Goal: Task Accomplishment & Management: Use online tool/utility

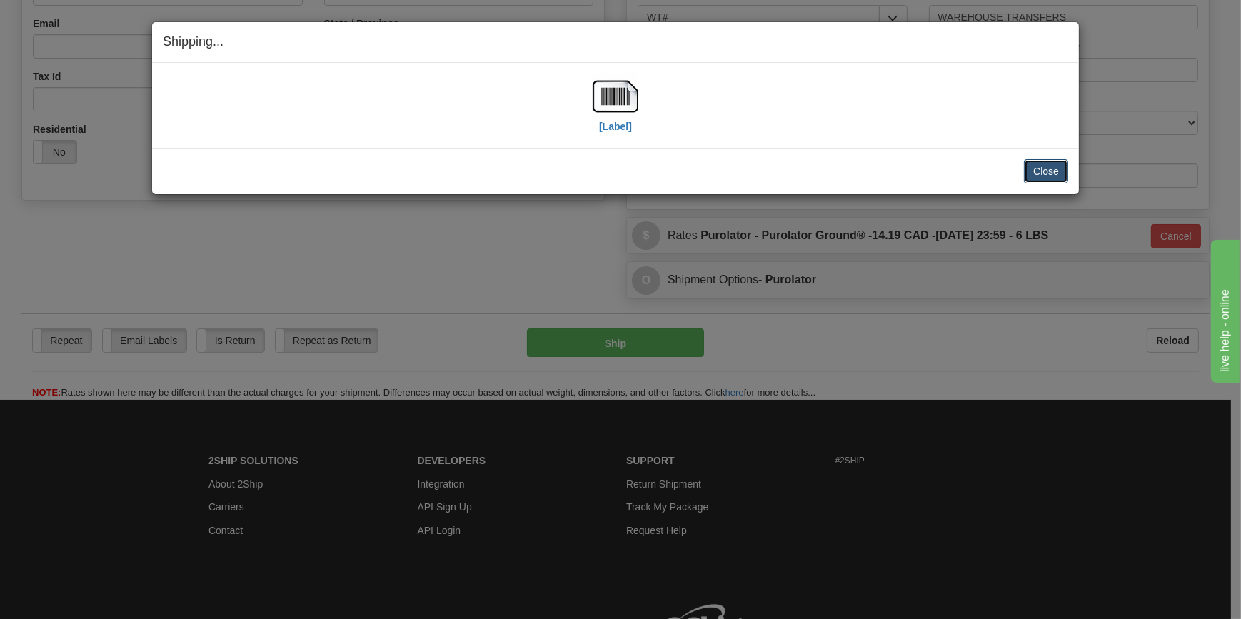
click at [1052, 172] on button "Close" at bounding box center [1046, 171] width 44 height 24
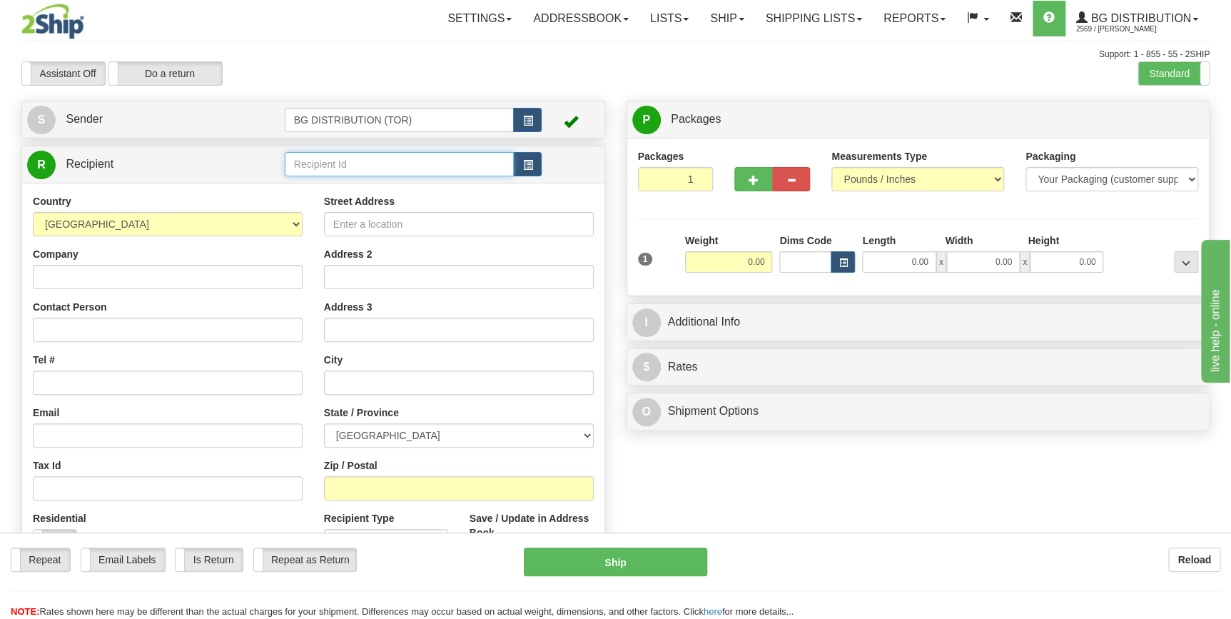
click at [371, 164] on input "text" at bounding box center [400, 164] width 230 height 24
type input ","
click at [381, 186] on div "BG DISTRIBUTION (MON)" at bounding box center [396, 187] width 216 height 16
type input "BG DISTRIBUTION (MON)"
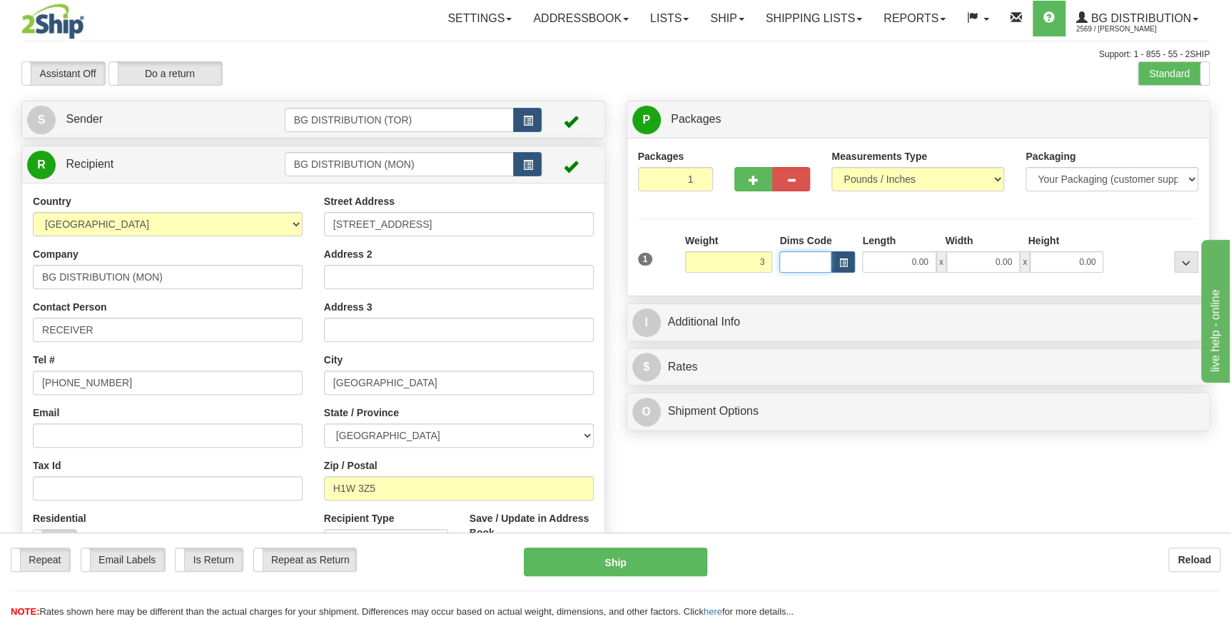
type input "3.00"
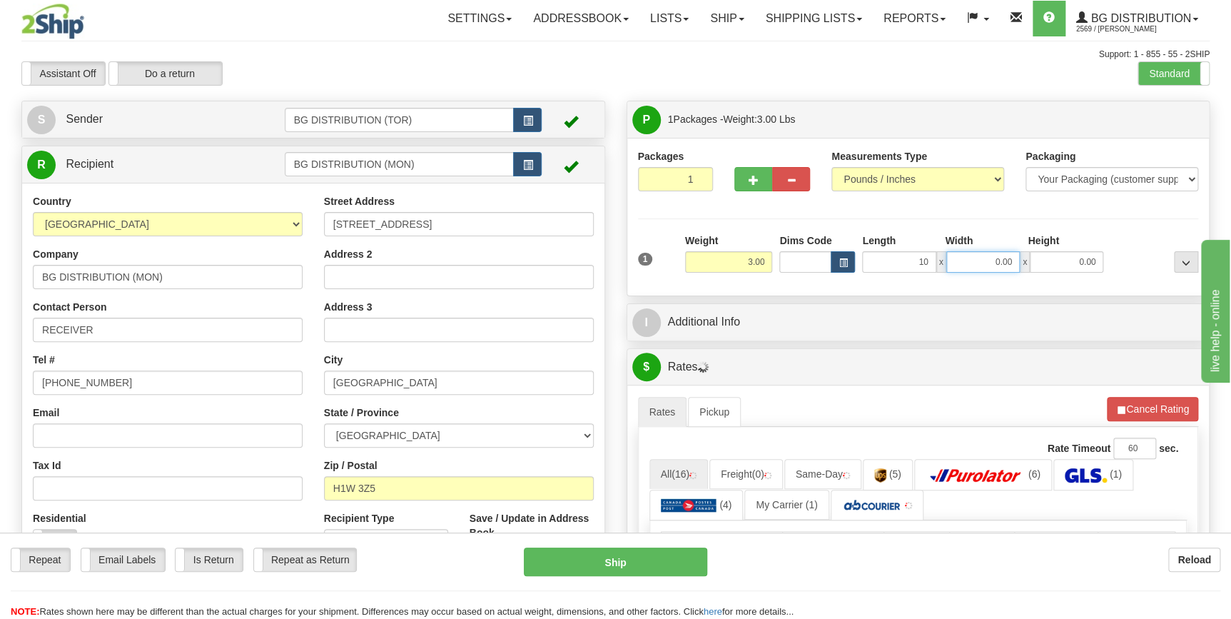
type input "10.00"
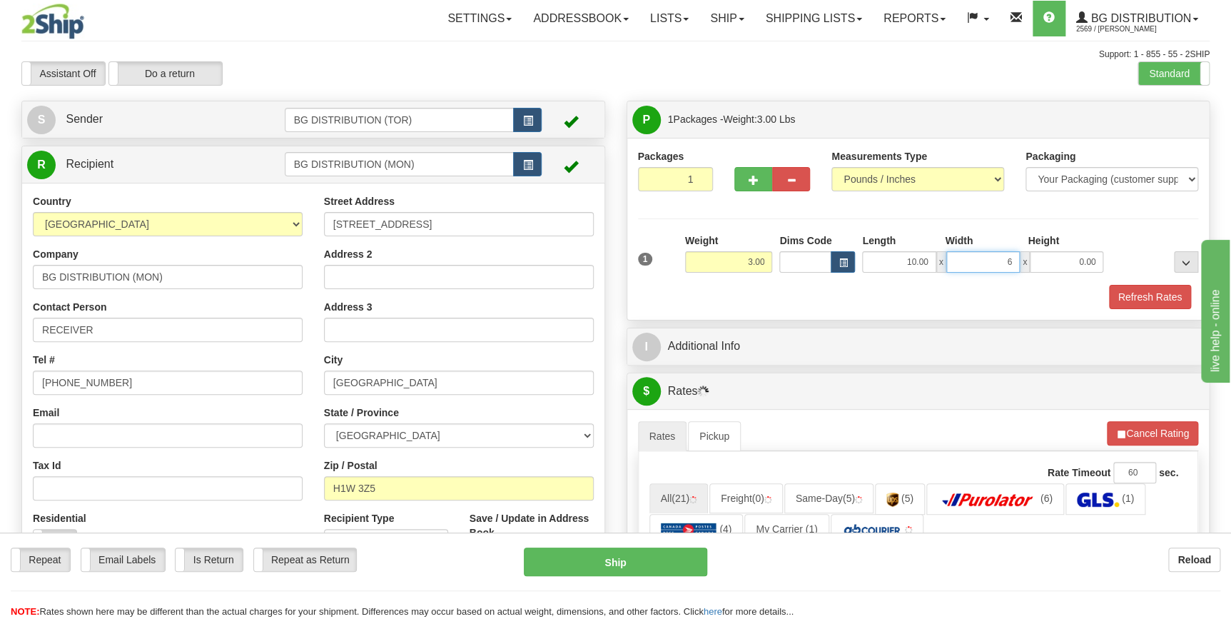
type input "6.00"
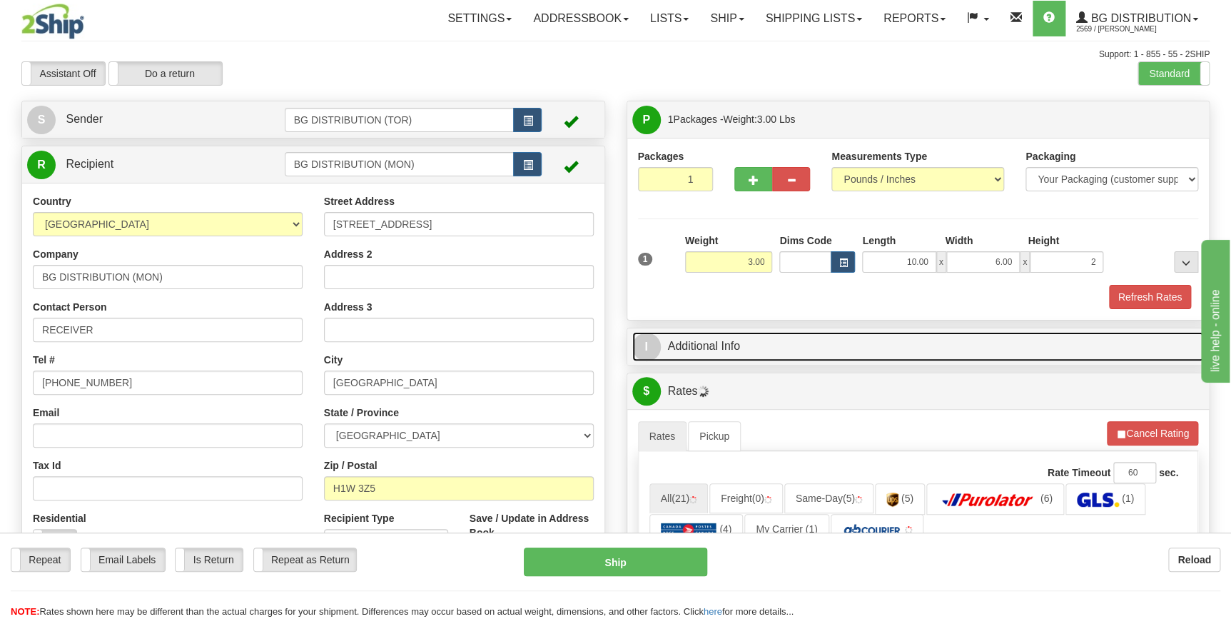
type input "2.00"
click at [801, 348] on link "I Additional Info" at bounding box center [918, 346] width 573 height 29
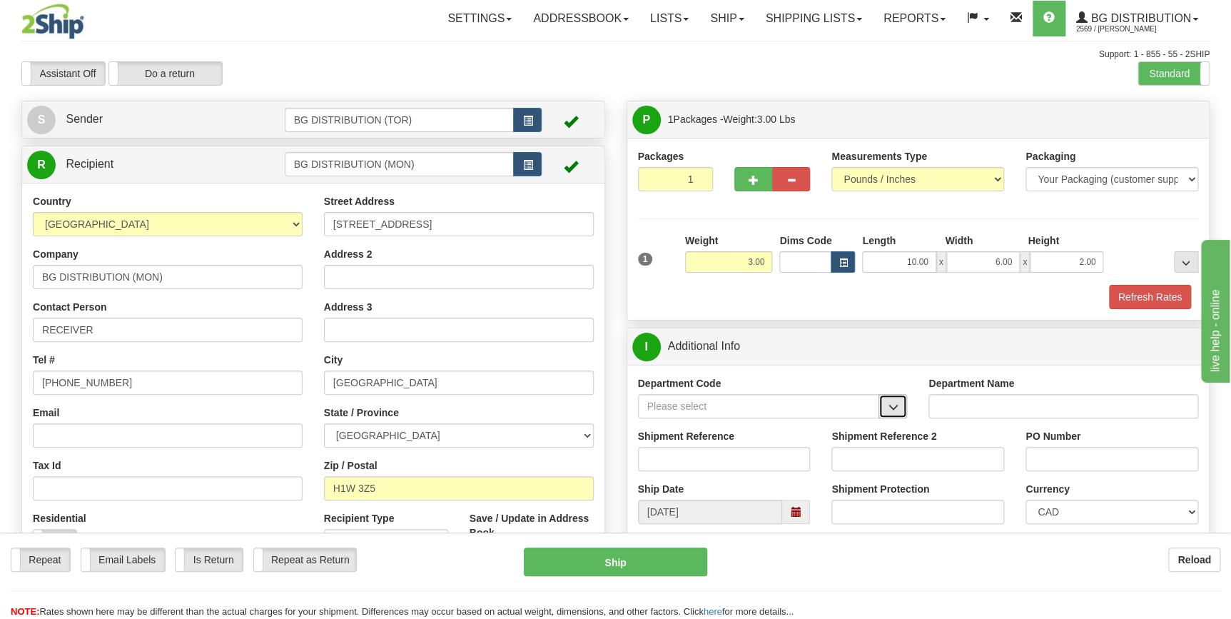
click at [894, 414] on button "button" at bounding box center [893, 406] width 29 height 24
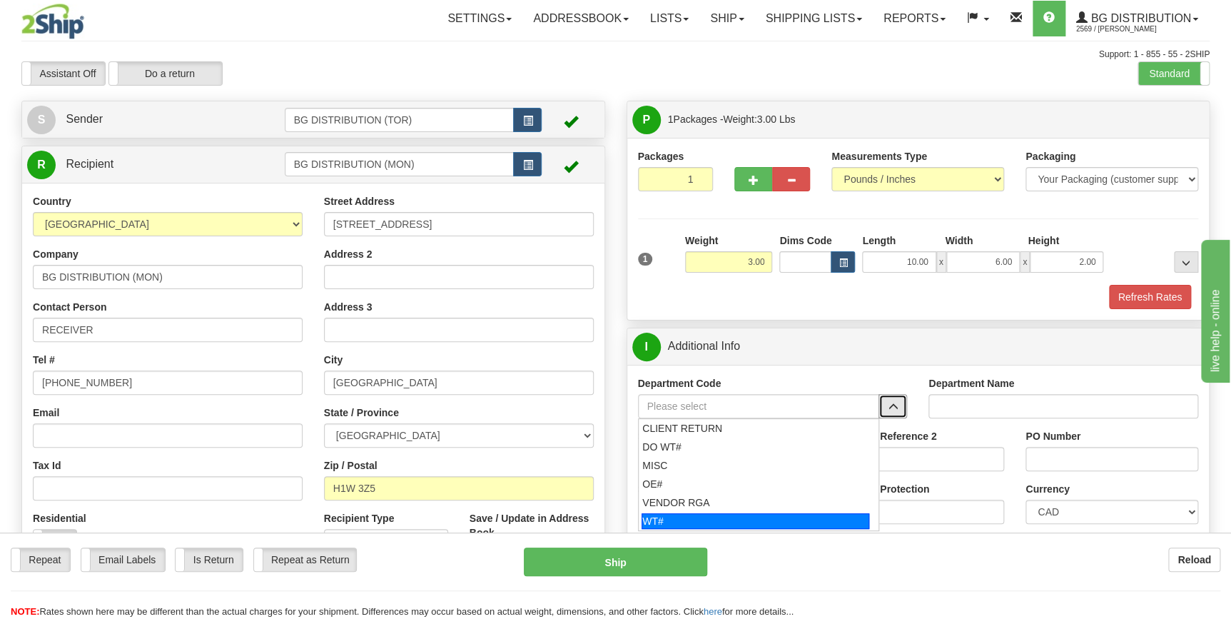
click at [800, 518] on div "WT#" at bounding box center [756, 521] width 228 height 16
type input "WT#"
type input "WAREHOUSE TRANSFERS"
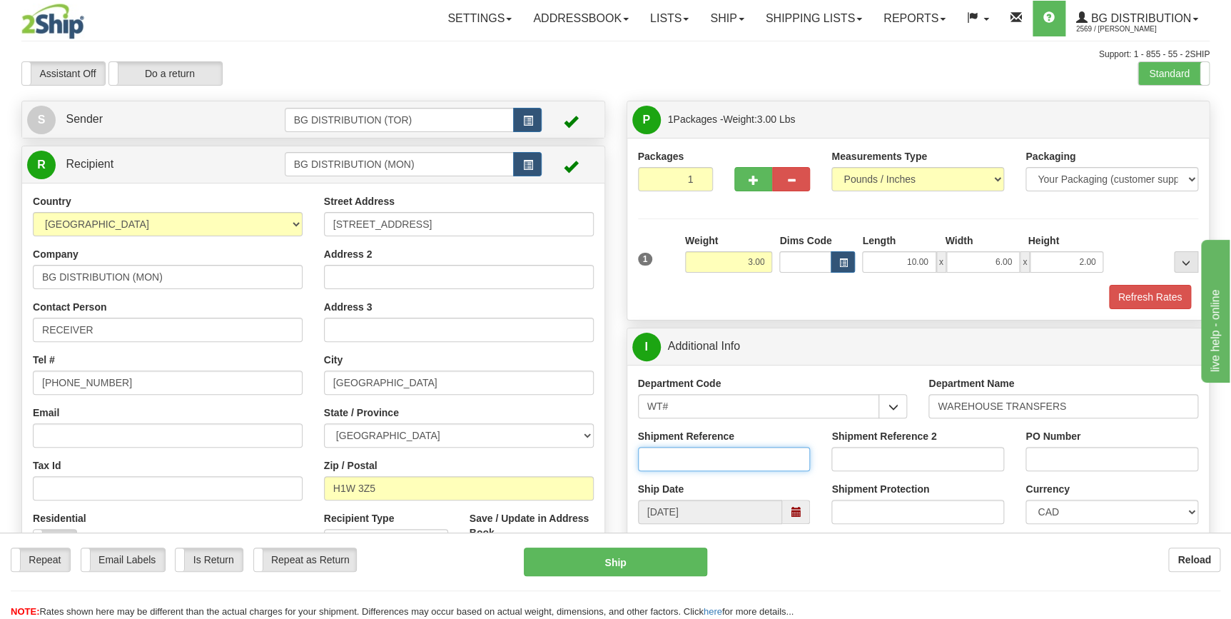
click at [750, 454] on input "Shipment Reference" at bounding box center [724, 459] width 173 height 24
type input "165343-00"
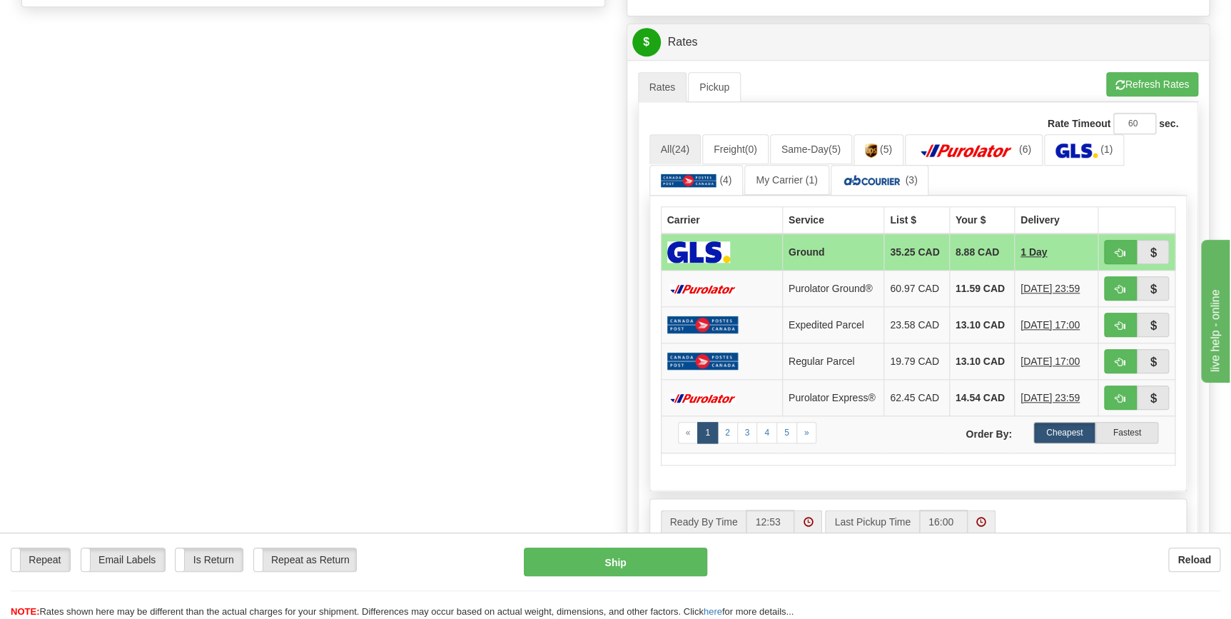
scroll to position [584, 0]
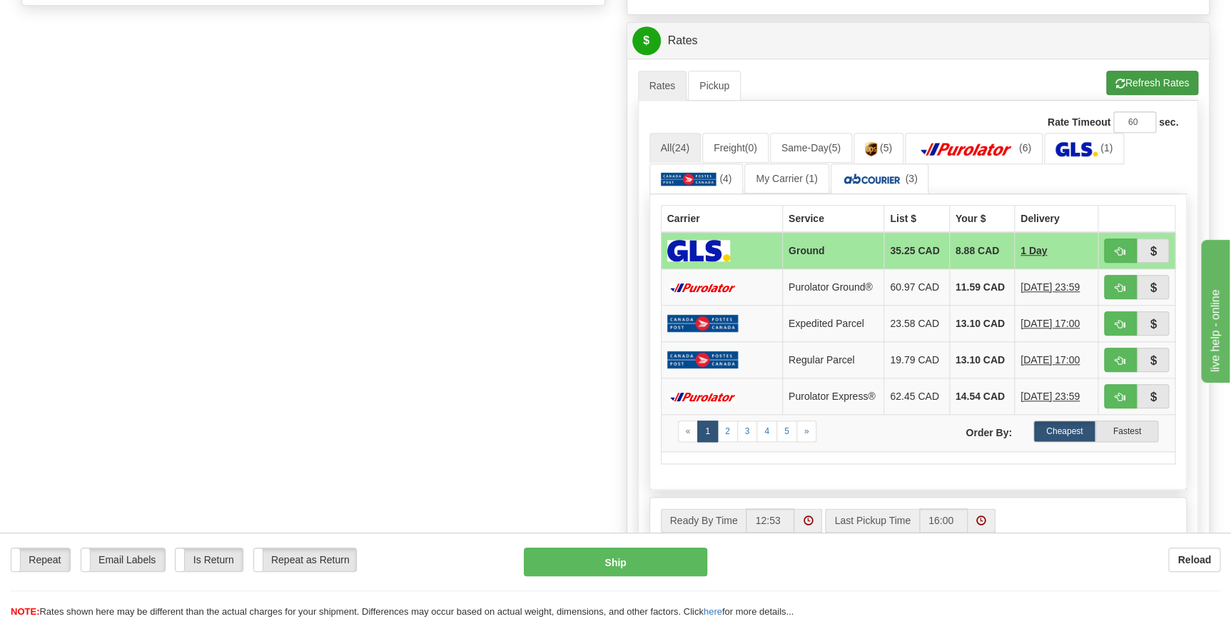
type input "mtl"
click at [1129, 81] on button "Refresh Rates" at bounding box center [1152, 83] width 92 height 24
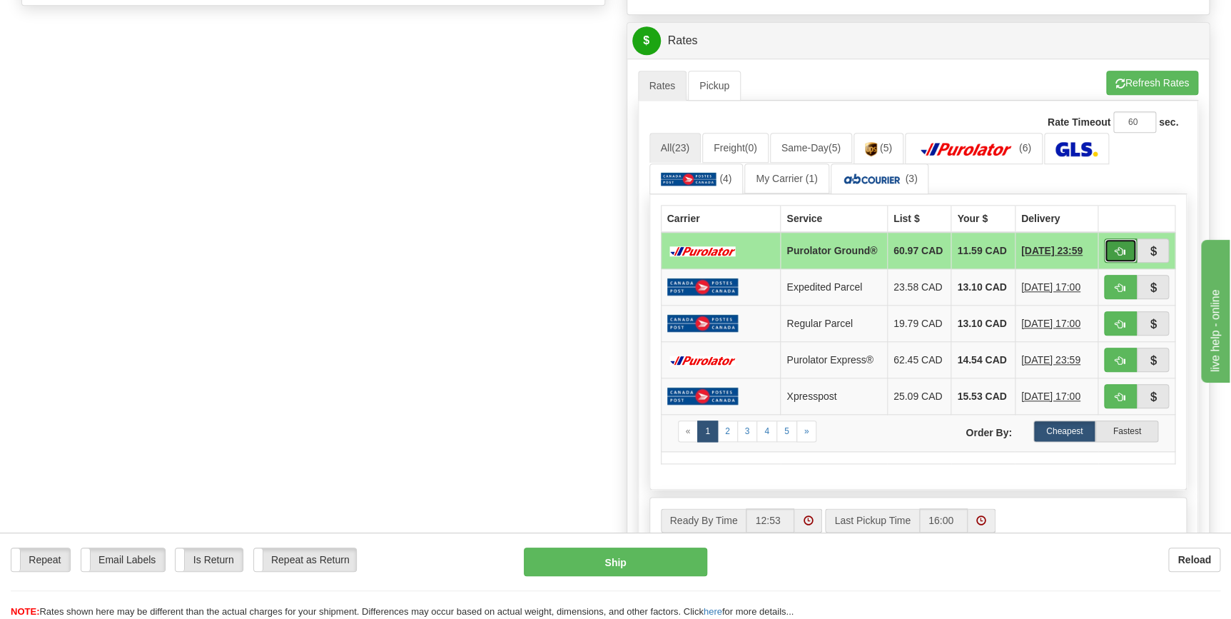
click at [1122, 250] on span "button" at bounding box center [1121, 251] width 10 height 9
type input "260"
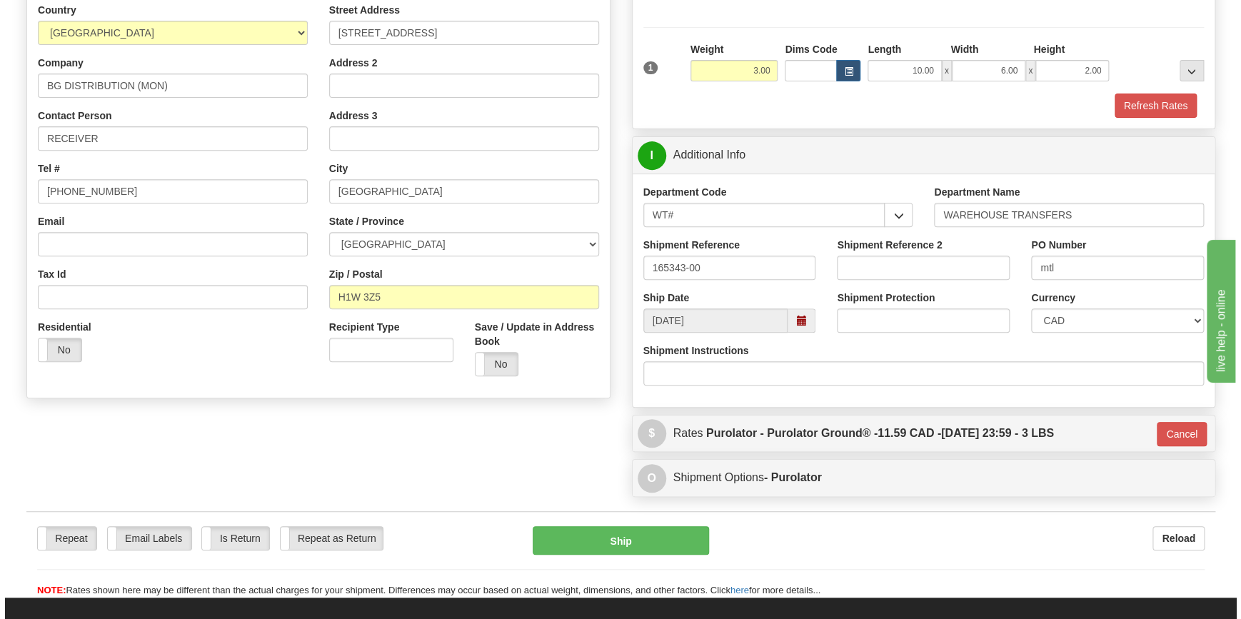
scroll to position [194, 0]
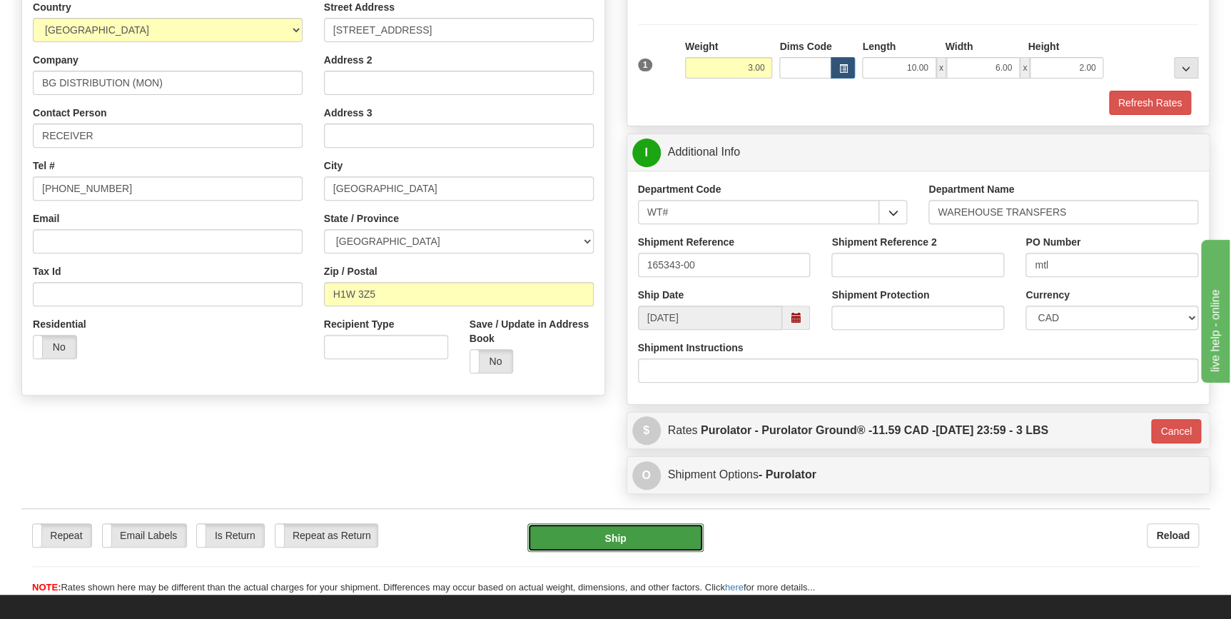
click at [649, 528] on button "Ship" at bounding box center [616, 537] width 176 height 29
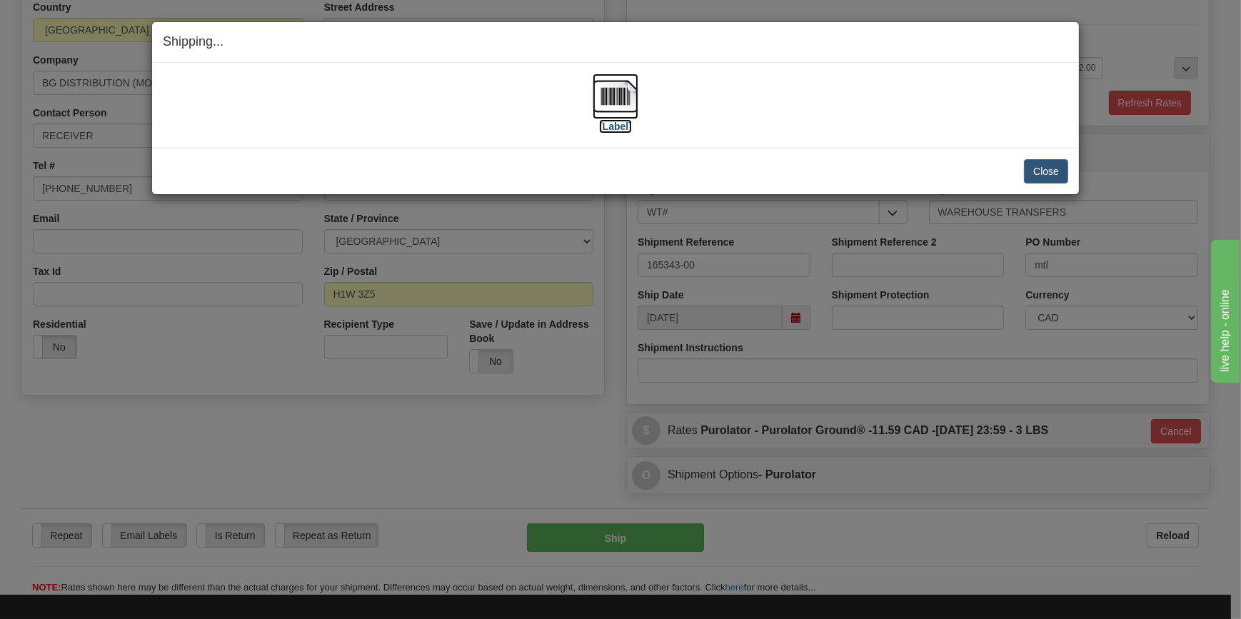
click at [625, 128] on label "[Label]" at bounding box center [615, 126] width 33 height 14
